Goal: Information Seeking & Learning: Learn about a topic

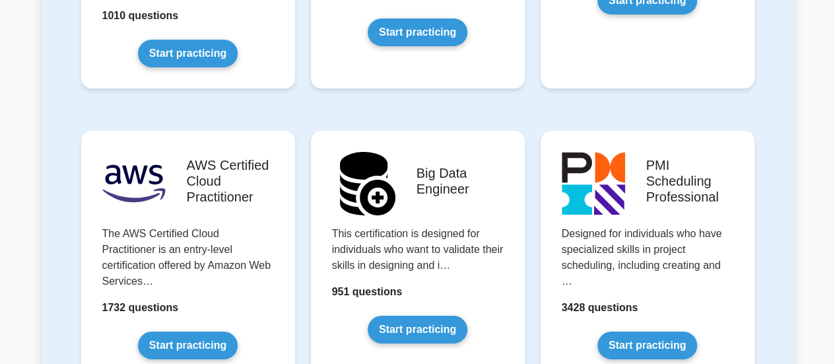
scroll to position [2244, 0]
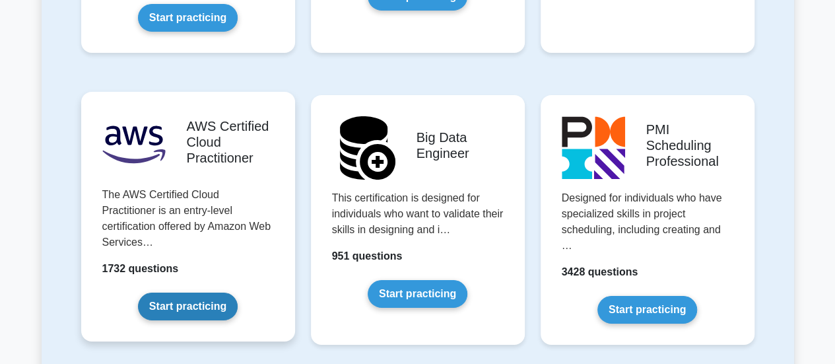
click at [200, 292] on link "Start practicing" at bounding box center [188, 306] width 100 height 28
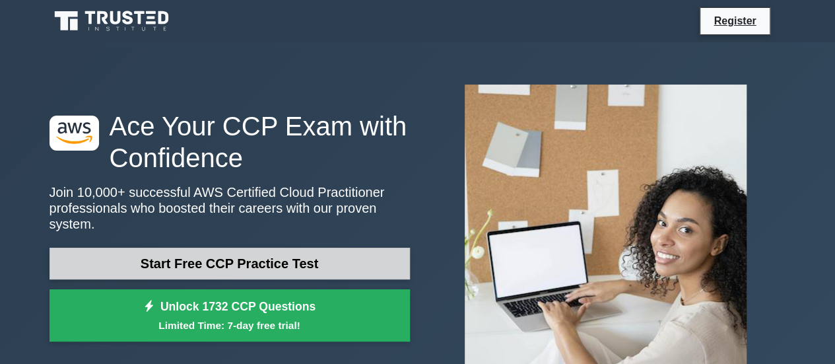
click at [218, 263] on link "Start Free CCP Practice Test" at bounding box center [229, 263] width 360 height 32
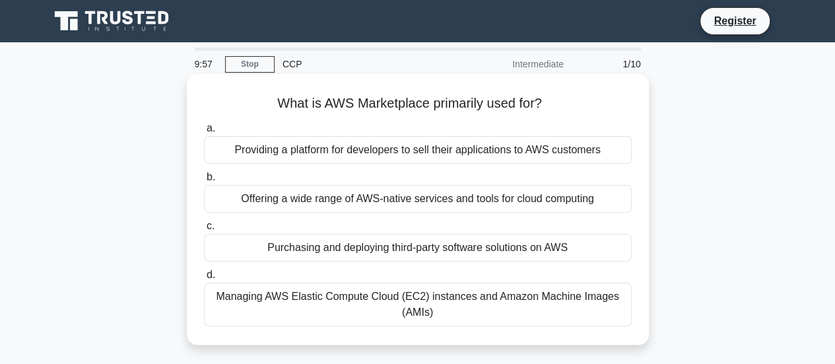
drag, startPoint x: 319, startPoint y: 105, endPoint x: 550, endPoint y: 112, distance: 231.1
click at [550, 112] on h5 "What is AWS Marketplace primarily used for? .spinner_0XTQ{transform-origin:cent…" at bounding box center [418, 103] width 430 height 17
click at [391, 119] on div "a. Providing a platform for developers to sell their applications to AWS custom…" at bounding box center [417, 222] width 443 height 211
drag, startPoint x: 417, startPoint y: 106, endPoint x: 564, endPoint y: 103, distance: 146.5
click at [564, 103] on h5 "What is AWS Marketplace primarily used for? .spinner_0XTQ{transform-origin:cent…" at bounding box center [418, 103] width 430 height 17
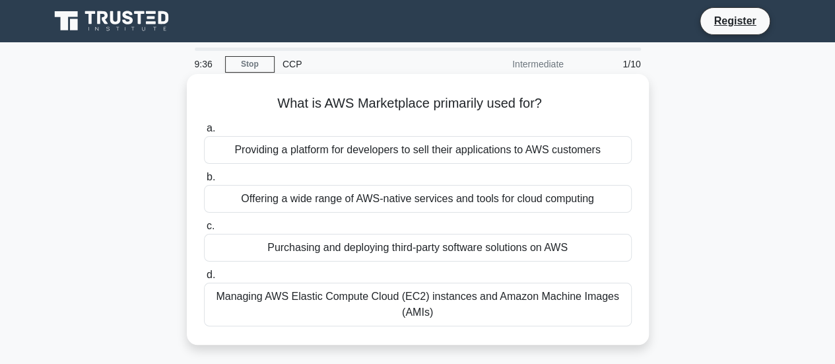
click at [566, 106] on h5 "What is AWS Marketplace primarily used for? .spinner_0XTQ{transform-origin:cent…" at bounding box center [418, 103] width 430 height 17
drag, startPoint x: 368, startPoint y: 100, endPoint x: 427, endPoint y: 107, distance: 59.2
click at [427, 107] on h5 "What is AWS Marketplace primarily used for? .spinner_0XTQ{transform-origin:cent…" at bounding box center [418, 103] width 430 height 17
click at [301, 205] on div "Offering a wide range of AWS-native services and tools for cloud computing" at bounding box center [418, 199] width 428 height 28
click at [204, 181] on input "b. Offering a wide range of AWS-native services and tools for cloud computing" at bounding box center [204, 177] width 0 height 9
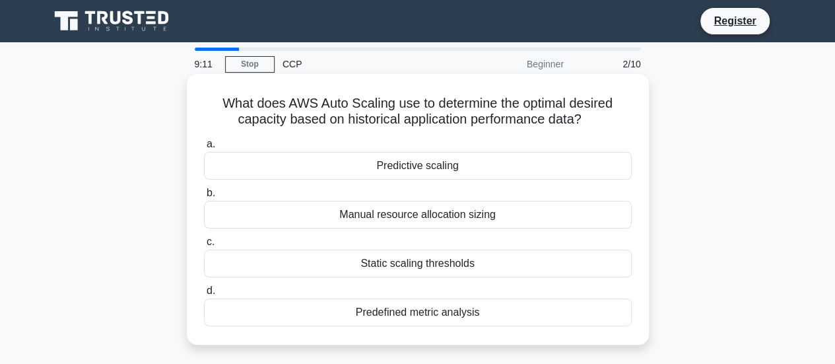
drag, startPoint x: 252, startPoint y: 101, endPoint x: 626, endPoint y: 115, distance: 373.8
click at [626, 115] on h5 "What does AWS Auto Scaling use to determine the optimal desired capacity based …" at bounding box center [418, 111] width 430 height 33
click at [620, 128] on h5 "What does AWS Auto Scaling use to determine the optimal desired capacity based …" at bounding box center [418, 111] width 430 height 33
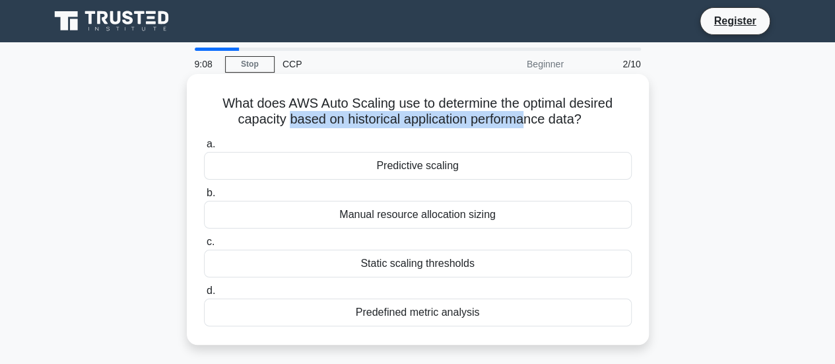
drag, startPoint x: 282, startPoint y: 122, endPoint x: 526, endPoint y: 119, distance: 243.5
click at [526, 119] on h5 "What does AWS Auto Scaling use to determine the optimal desired capacity based …" at bounding box center [418, 111] width 430 height 33
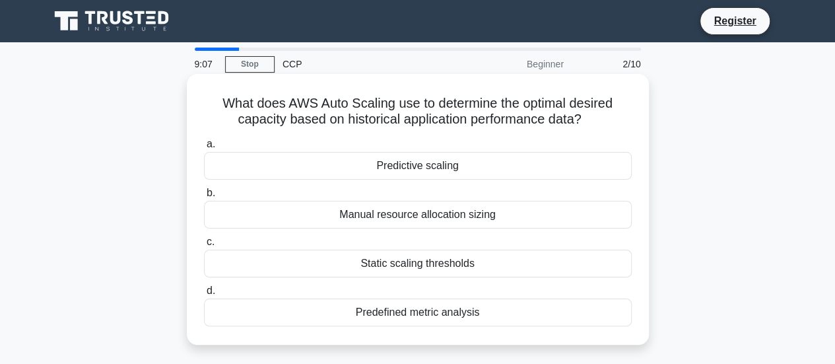
click at [518, 142] on label "a. Predictive scaling" at bounding box center [418, 158] width 428 height 44
click at [204, 142] on input "a. Predictive scaling" at bounding box center [204, 144] width 0 height 9
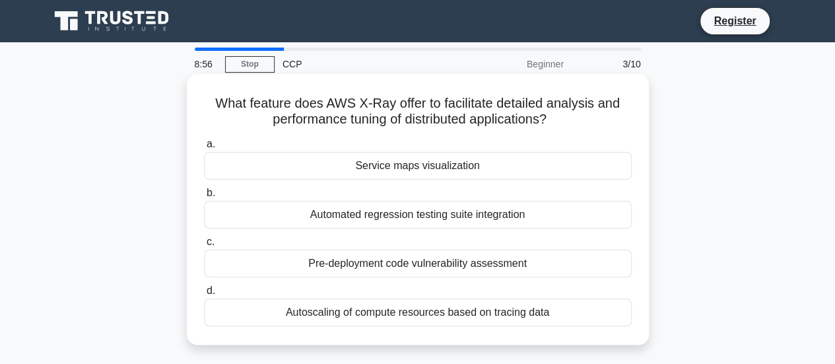
drag, startPoint x: 328, startPoint y: 100, endPoint x: 575, endPoint y: 117, distance: 247.4
click at [575, 117] on h5 "What feature does AWS X-Ray offer to facilitate detailed analysis and performan…" at bounding box center [418, 111] width 430 height 33
click at [401, 112] on h5 "What feature does AWS X-Ray offer to facilitate detailed analysis and performan…" at bounding box center [418, 111] width 430 height 33
drag, startPoint x: 399, startPoint y: 103, endPoint x: 437, endPoint y: 105, distance: 38.3
click at [437, 105] on h5 "What feature does AWS X-Ray offer to facilitate detailed analysis and performan…" at bounding box center [418, 111] width 430 height 33
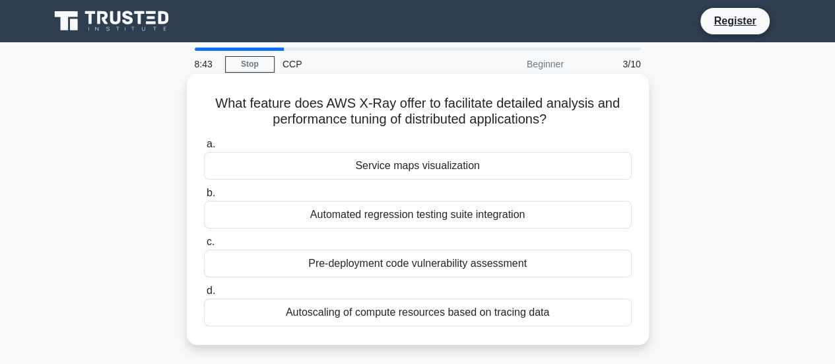
click at [401, 261] on div "Pre-deployment code vulnerability assessment" at bounding box center [418, 263] width 428 height 28
click at [204, 246] on input "c. Pre-deployment code vulnerability assessment" at bounding box center [204, 242] width 0 height 9
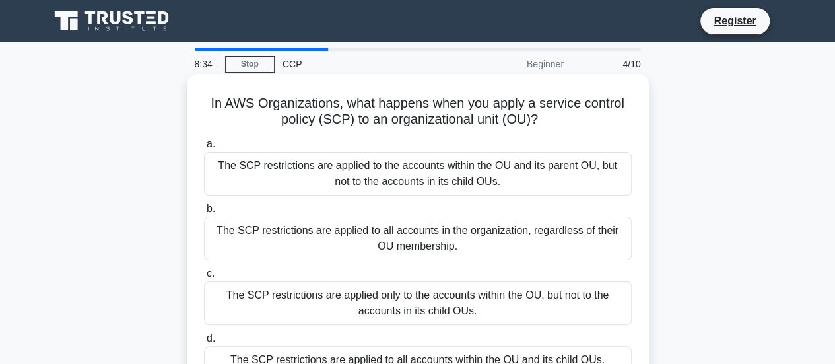
drag, startPoint x: 344, startPoint y: 102, endPoint x: 564, endPoint y: 123, distance: 220.7
click at [564, 123] on h5 "In AWS Organizations, what happens when you apply a service control policy (SCP…" at bounding box center [418, 111] width 430 height 33
click at [318, 111] on h5 "In AWS Organizations, what happens when you apply a service control policy (SCP…" at bounding box center [418, 111] width 430 height 33
drag, startPoint x: 333, startPoint y: 105, endPoint x: 597, endPoint y: 117, distance: 264.2
click at [597, 117] on h5 "In AWS Organizations, what happens when you apply a service control policy (SCP…" at bounding box center [418, 111] width 430 height 33
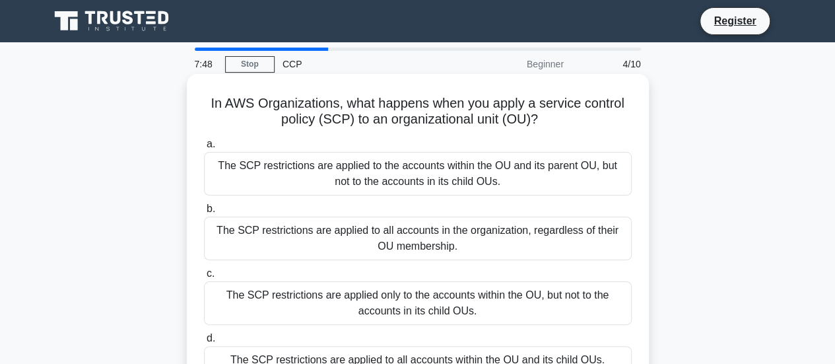
click at [331, 240] on div "The SCP restrictions are applied to all accounts in the organization, regardles…" at bounding box center [418, 238] width 428 height 44
click at [204, 213] on input "b. The SCP restrictions are applied to all accounts in the organization, regard…" at bounding box center [204, 209] width 0 height 9
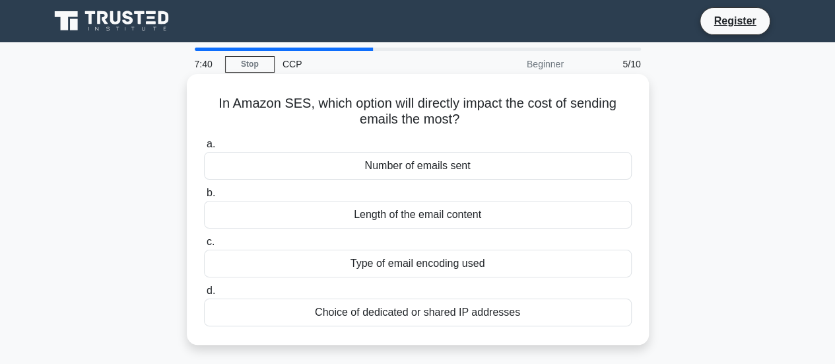
drag, startPoint x: 212, startPoint y: 104, endPoint x: 477, endPoint y: 117, distance: 264.9
click at [477, 117] on h5 "In Amazon SES, which option will directly impact the cost of sending emails the…" at bounding box center [418, 111] width 430 height 33
click at [467, 125] on icon ".spinner_0XTQ{transform-origin:center;animation:spinner_y6GP .75s linear infini…" at bounding box center [467, 120] width 16 height 16
click at [323, 118] on h5 "In Amazon SES, which option will directly impact the cost of sending emails the…" at bounding box center [418, 111] width 430 height 33
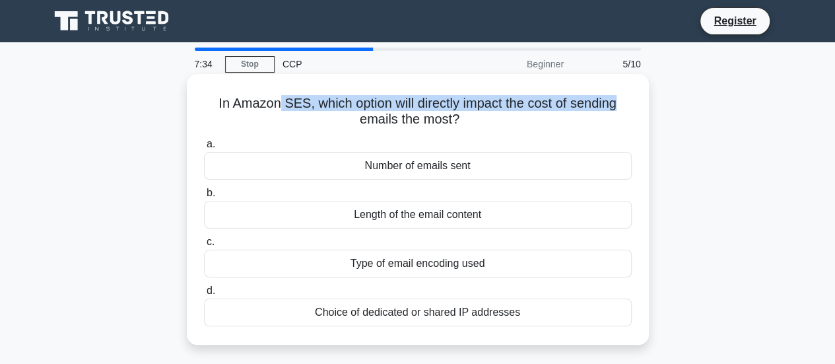
drag, startPoint x: 273, startPoint y: 104, endPoint x: 620, endPoint y: 108, distance: 346.5
click at [620, 108] on h5 "In Amazon SES, which option will directly impact the cost of sending emails the…" at bounding box center [418, 111] width 430 height 33
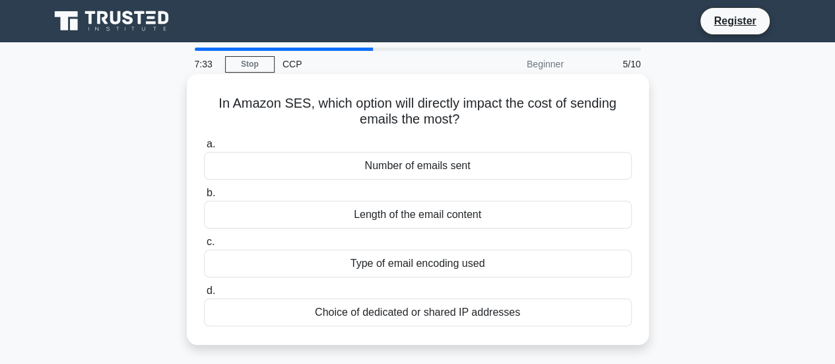
click at [453, 119] on h5 "In Amazon SES, which option will directly impact the cost of sending emails the…" at bounding box center [418, 111] width 430 height 33
drag, startPoint x: 212, startPoint y: 105, endPoint x: 626, endPoint y: 117, distance: 413.3
click at [626, 117] on h5 "In Amazon SES, which option will directly impact the cost of sending emails the…" at bounding box center [418, 111] width 430 height 33
click at [464, 123] on icon at bounding box center [465, 117] width 16 height 14
drag, startPoint x: 211, startPoint y: 102, endPoint x: 606, endPoint y: 115, distance: 395.5
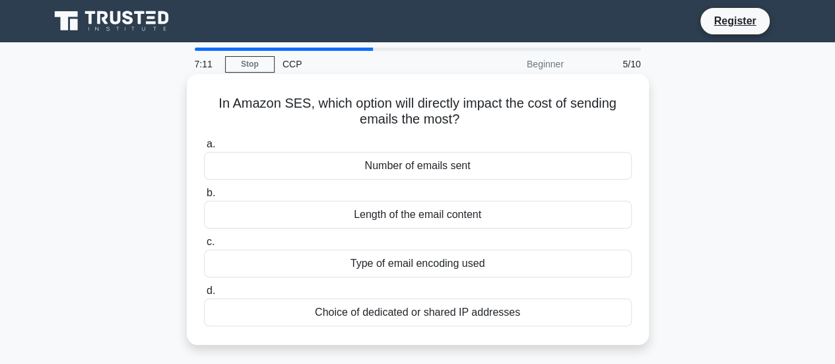
click at [610, 118] on h5 "In Amazon SES, which option will directly impact the cost of sending emails the…" at bounding box center [418, 111] width 430 height 33
click at [447, 170] on div "Number of emails sent" at bounding box center [418, 166] width 428 height 28
click at [204, 148] on input "a. Number of emails sent" at bounding box center [204, 144] width 0 height 9
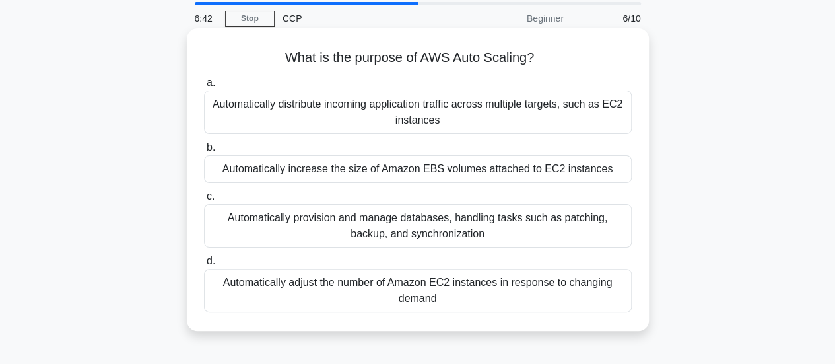
scroll to position [66, 0]
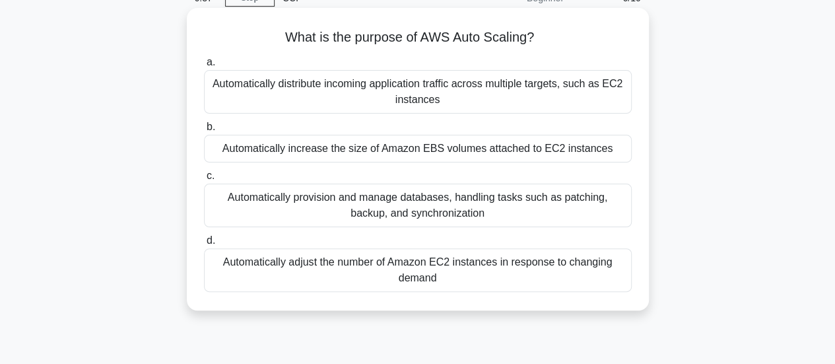
click at [349, 267] on div "Automatically adjust the number of Amazon EC2 instances in response to changing…" at bounding box center [418, 270] width 428 height 44
click at [204, 245] on input "d. Automatically adjust the number of Amazon EC2 instances in response to chang…" at bounding box center [204, 240] width 0 height 9
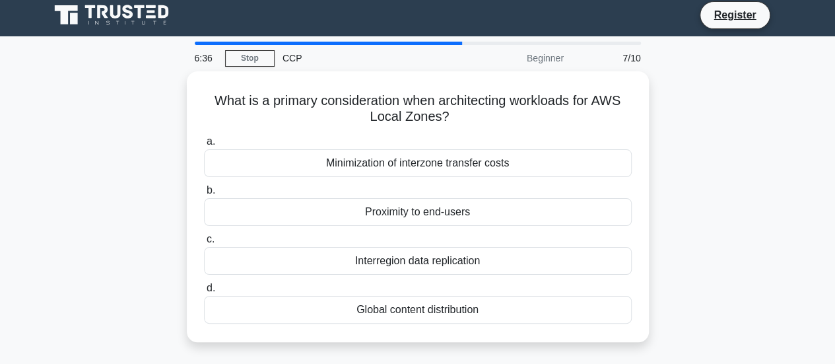
scroll to position [0, 0]
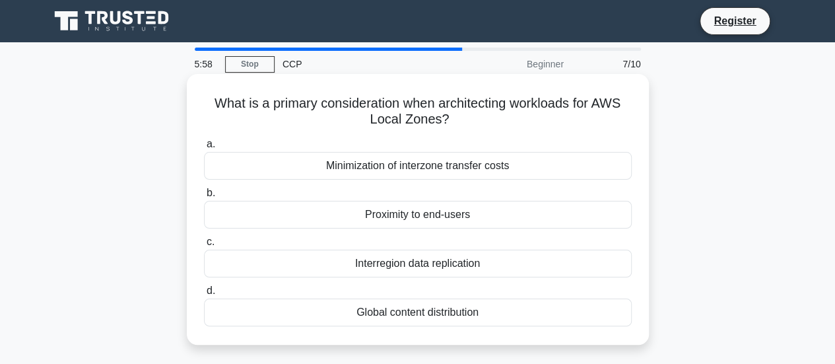
click at [422, 167] on div "Minimization of interzone transfer costs" at bounding box center [418, 166] width 428 height 28
click at [204, 148] on input "a. Minimization of interzone transfer costs" at bounding box center [204, 144] width 0 height 9
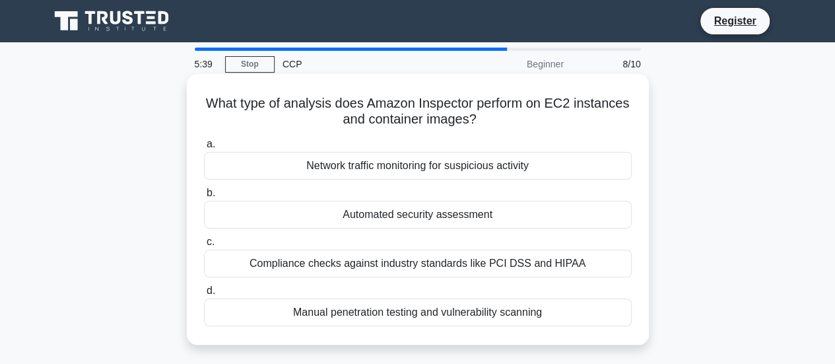
drag, startPoint x: 285, startPoint y: 102, endPoint x: 597, endPoint y: 120, distance: 312.7
click at [597, 120] on h5 "What type of analysis does Amazon Inspector perform on EC2 instances and contai…" at bounding box center [418, 111] width 430 height 33
drag, startPoint x: 381, startPoint y: 168, endPoint x: 552, endPoint y: 168, distance: 171.6
click at [552, 168] on div "Network traffic monitoring for suspicious activity" at bounding box center [418, 166] width 428 height 28
click at [343, 166] on div "Network traffic monitoring for suspicious activity" at bounding box center [418, 166] width 428 height 28
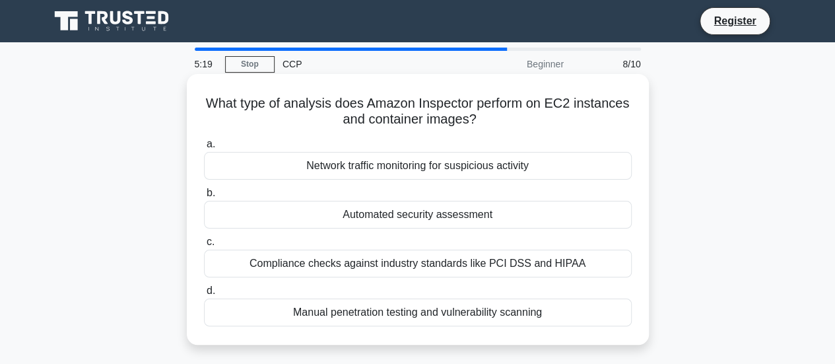
click at [204, 148] on input "a. Network traffic monitoring for suspicious activity" at bounding box center [204, 144] width 0 height 9
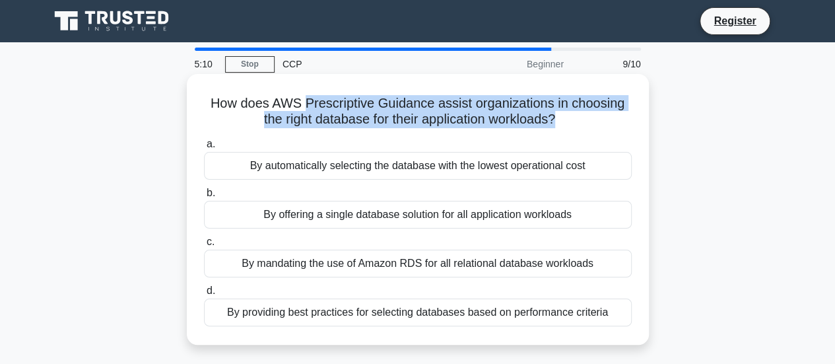
drag, startPoint x: 304, startPoint y: 102, endPoint x: 560, endPoint y: 117, distance: 256.5
click at [560, 117] on h5 "How does AWS Prescriptive Guidance assist organizations in choosing the right d…" at bounding box center [418, 111] width 430 height 33
click at [557, 128] on h5 "How does AWS Prescriptive Guidance assist organizations in choosing the right d…" at bounding box center [418, 111] width 430 height 33
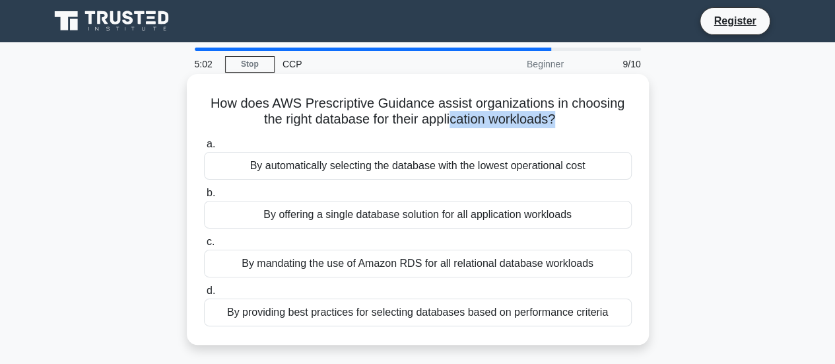
drag, startPoint x: 558, startPoint y: 122, endPoint x: 453, endPoint y: 115, distance: 105.8
click at [453, 115] on h5 "How does AWS Prescriptive Guidance assist organizations in choosing the right d…" at bounding box center [418, 111] width 430 height 33
click at [416, 263] on div "By mandating the use of Amazon RDS for all relational database workloads" at bounding box center [418, 263] width 428 height 28
click at [204, 246] on input "c. By mandating the use of Amazon RDS for all relational database workloads" at bounding box center [204, 242] width 0 height 9
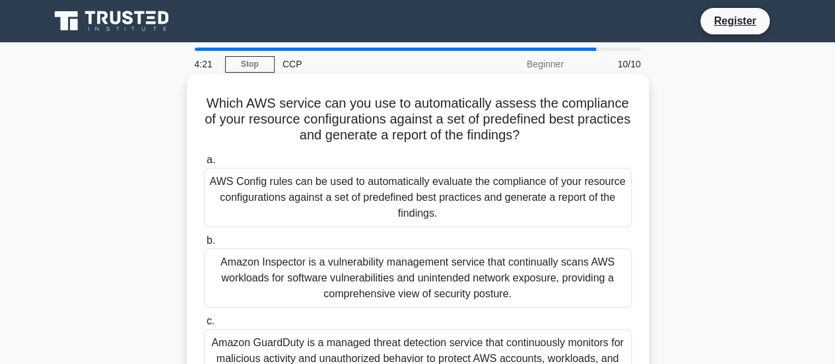
drag, startPoint x: 234, startPoint y: 102, endPoint x: 602, endPoint y: 131, distance: 368.7
click at [602, 131] on h5 "Which AWS service can you use to automatically assess the compliance of your re…" at bounding box center [418, 119] width 430 height 49
click at [323, 192] on div "AWS Config rules can be used to automatically evaluate the compliance of your r…" at bounding box center [418, 197] width 428 height 59
click at [204, 164] on input "a. AWS Config rules can be used to automatically evaluate the compliance of you…" at bounding box center [204, 160] width 0 height 9
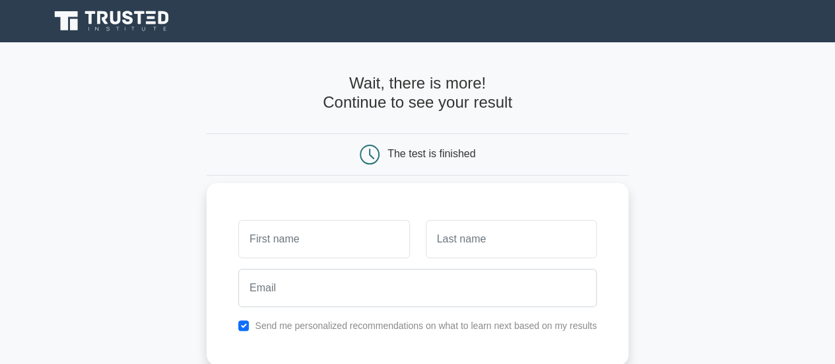
type input "Sahul"
click at [462, 250] on input "text" at bounding box center [511, 239] width 171 height 38
type input "Meeran"
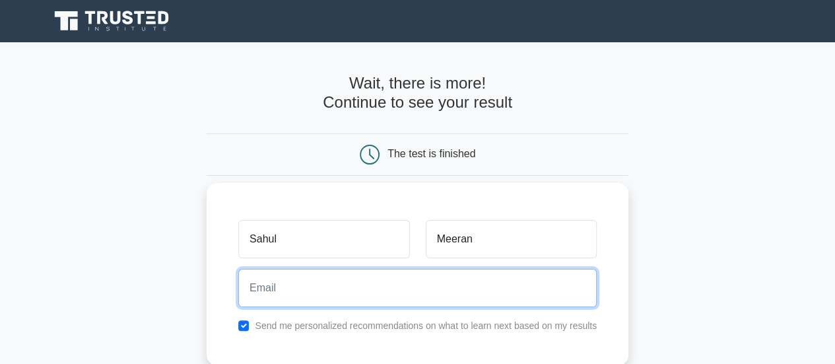
click at [325, 294] on input "email" at bounding box center [417, 288] width 358 height 38
type input "k.sahul@yahoo.com"
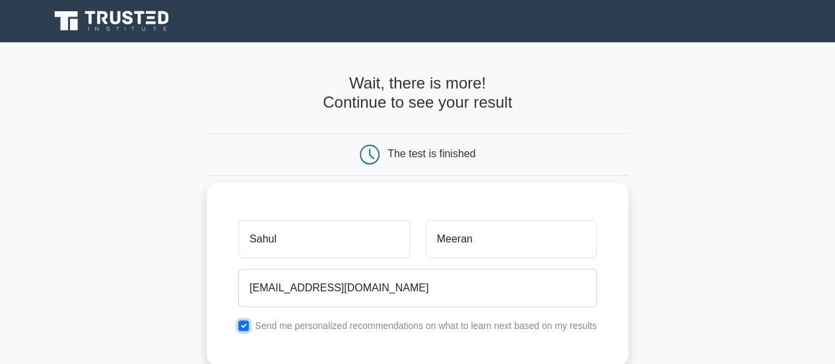
click at [244, 329] on input "checkbox" at bounding box center [243, 325] width 11 height 11
checkbox input "false"
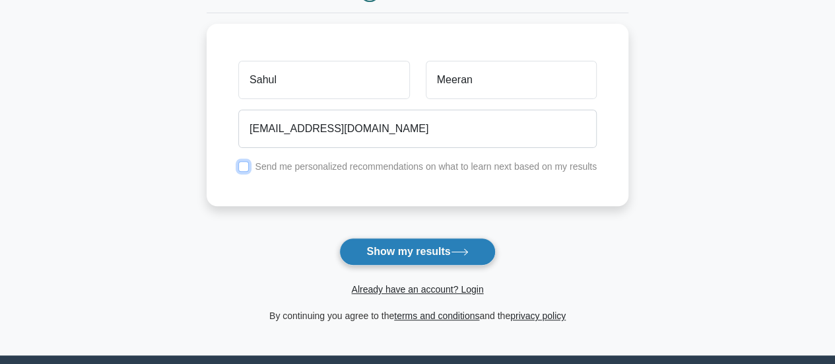
scroll to position [198, 0]
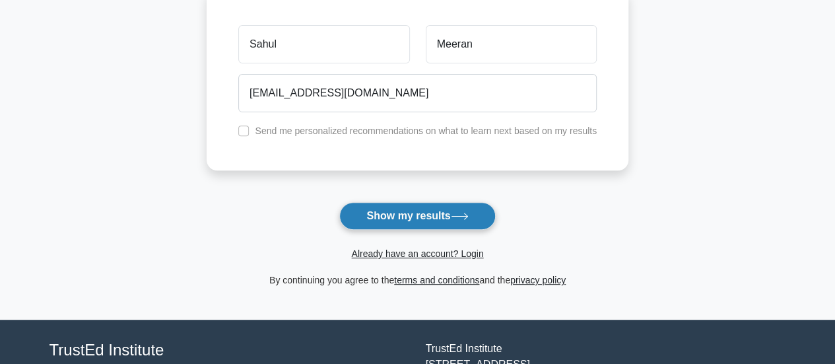
click at [421, 217] on button "Show my results" at bounding box center [417, 216] width 156 height 28
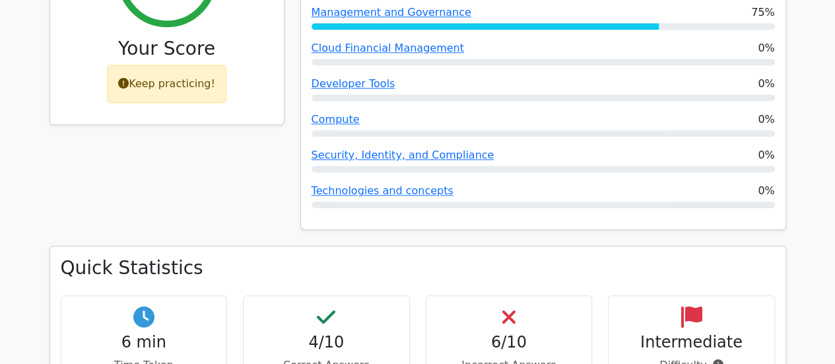
scroll to position [594, 0]
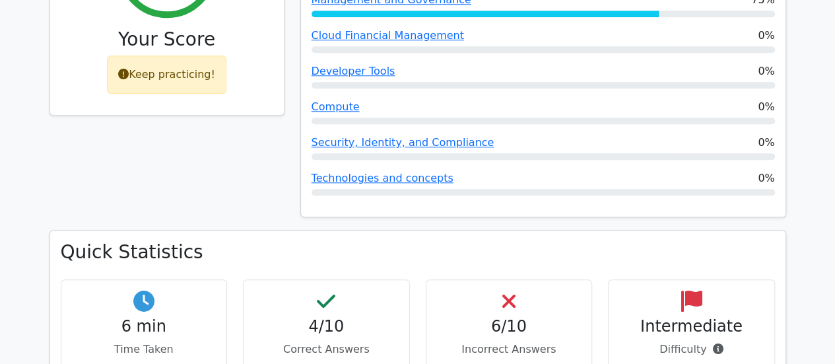
click at [516, 317] on h4 "6/10" at bounding box center [509, 326] width 145 height 19
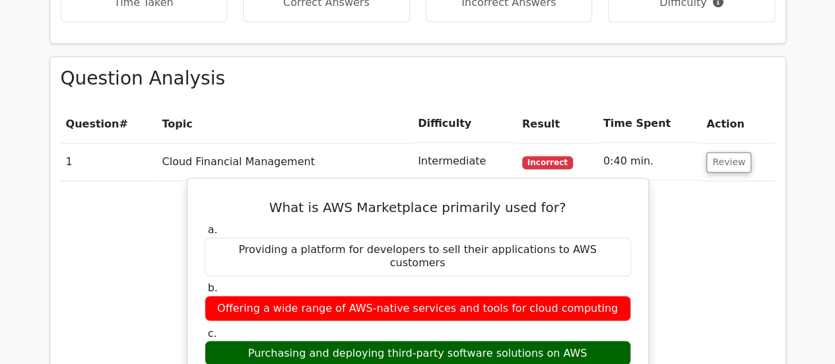
scroll to position [924, 0]
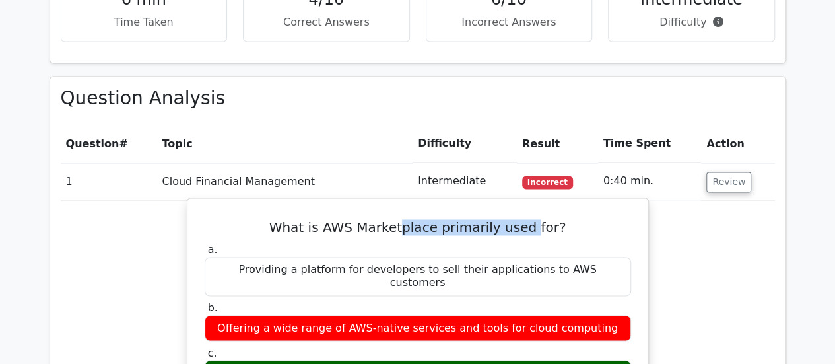
drag, startPoint x: 403, startPoint y: 189, endPoint x: 531, endPoint y: 188, distance: 127.4
click at [531, 219] on h5 "What is AWS Marketplace primarily used for?" at bounding box center [417, 227] width 429 height 16
click at [430, 219] on h5 "What is AWS Marketplace primarily used for?" at bounding box center [417, 227] width 429 height 16
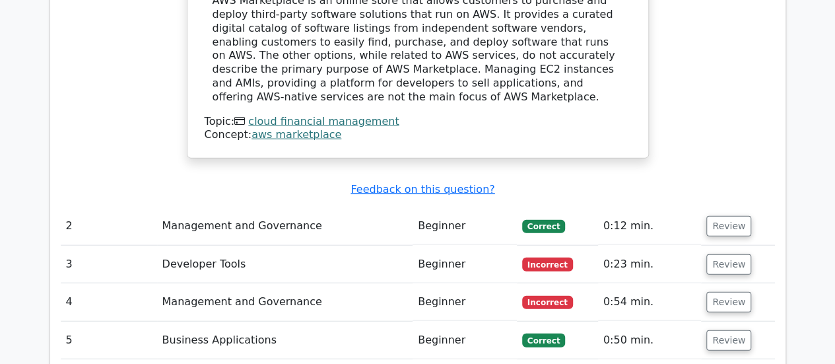
scroll to position [1489, 0]
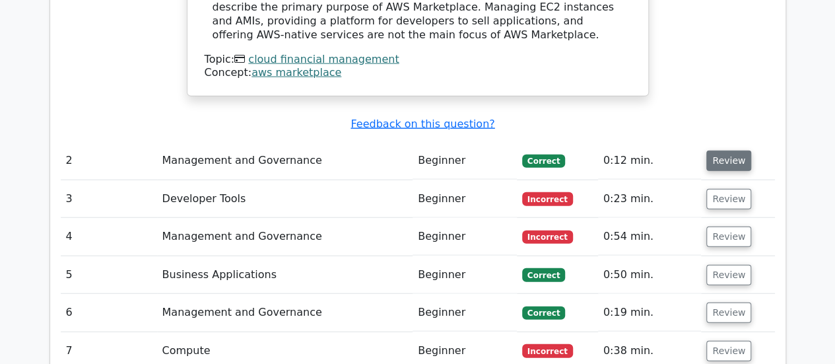
click at [731, 150] on button "Review" at bounding box center [728, 160] width 45 height 20
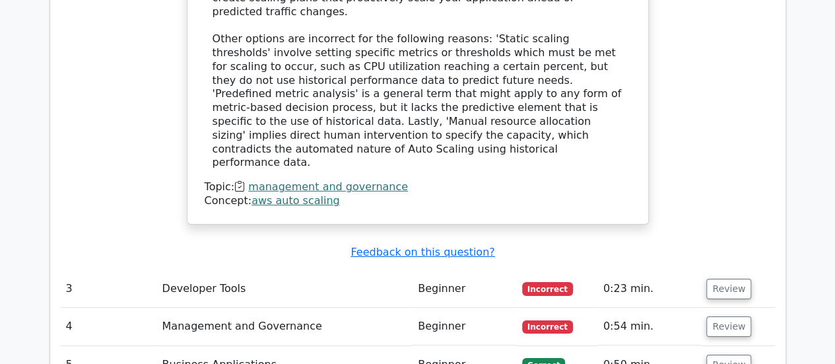
scroll to position [2083, 0]
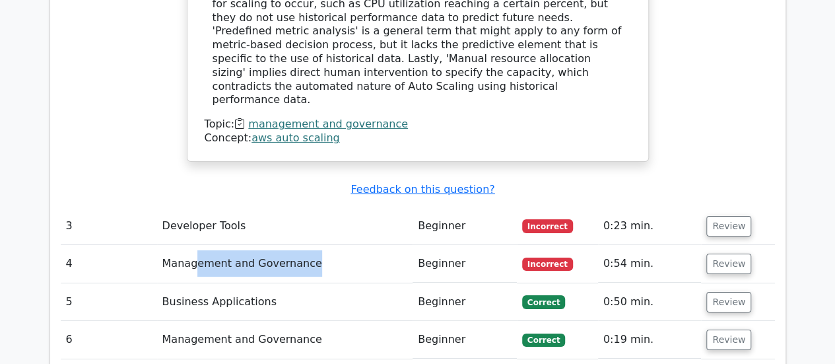
drag, startPoint x: 195, startPoint y: 146, endPoint x: 338, endPoint y: 154, distance: 143.4
click at [317, 245] on td "Management and Governance" at bounding box center [284, 264] width 255 height 38
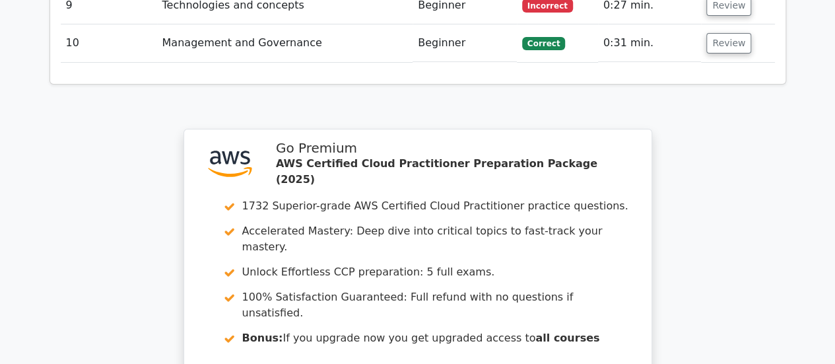
scroll to position [2545, 0]
